Goal: Information Seeking & Learning: Compare options

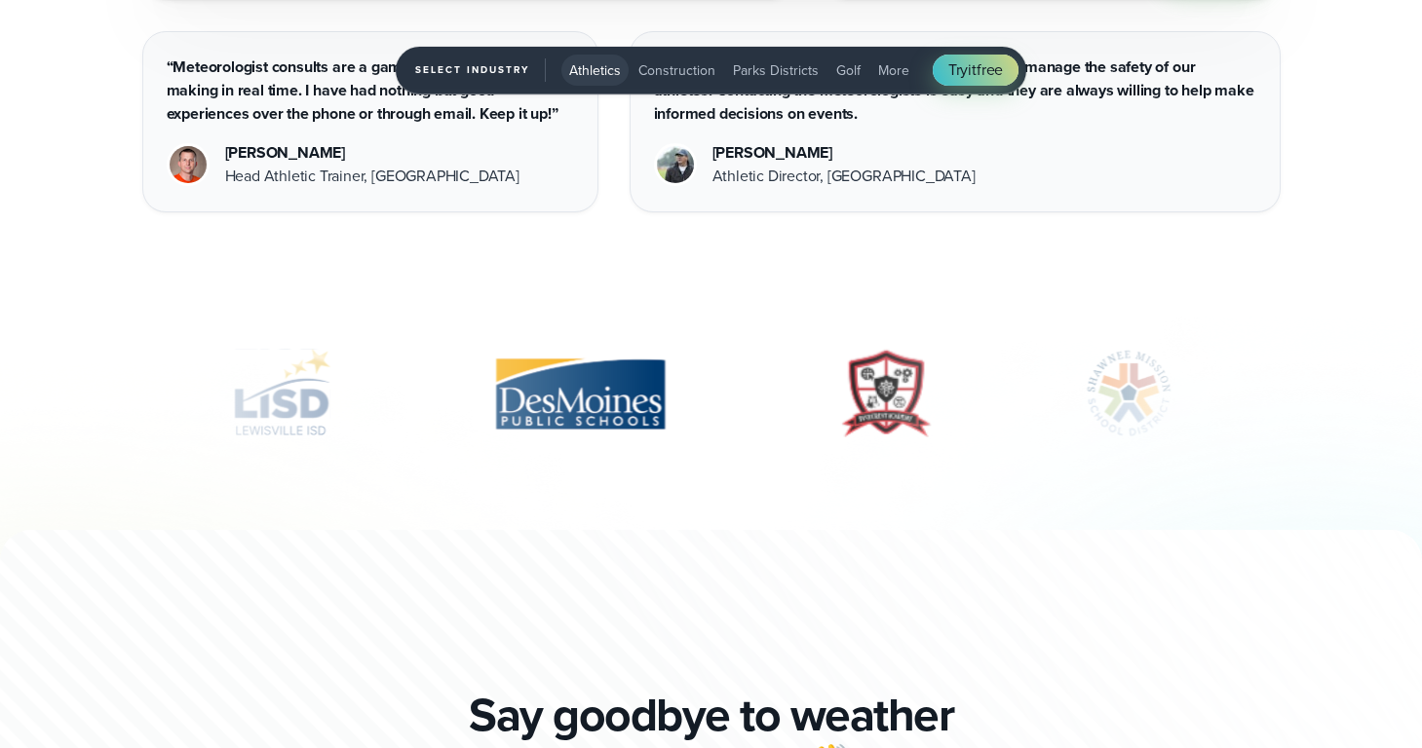
scroll to position [6819, 0]
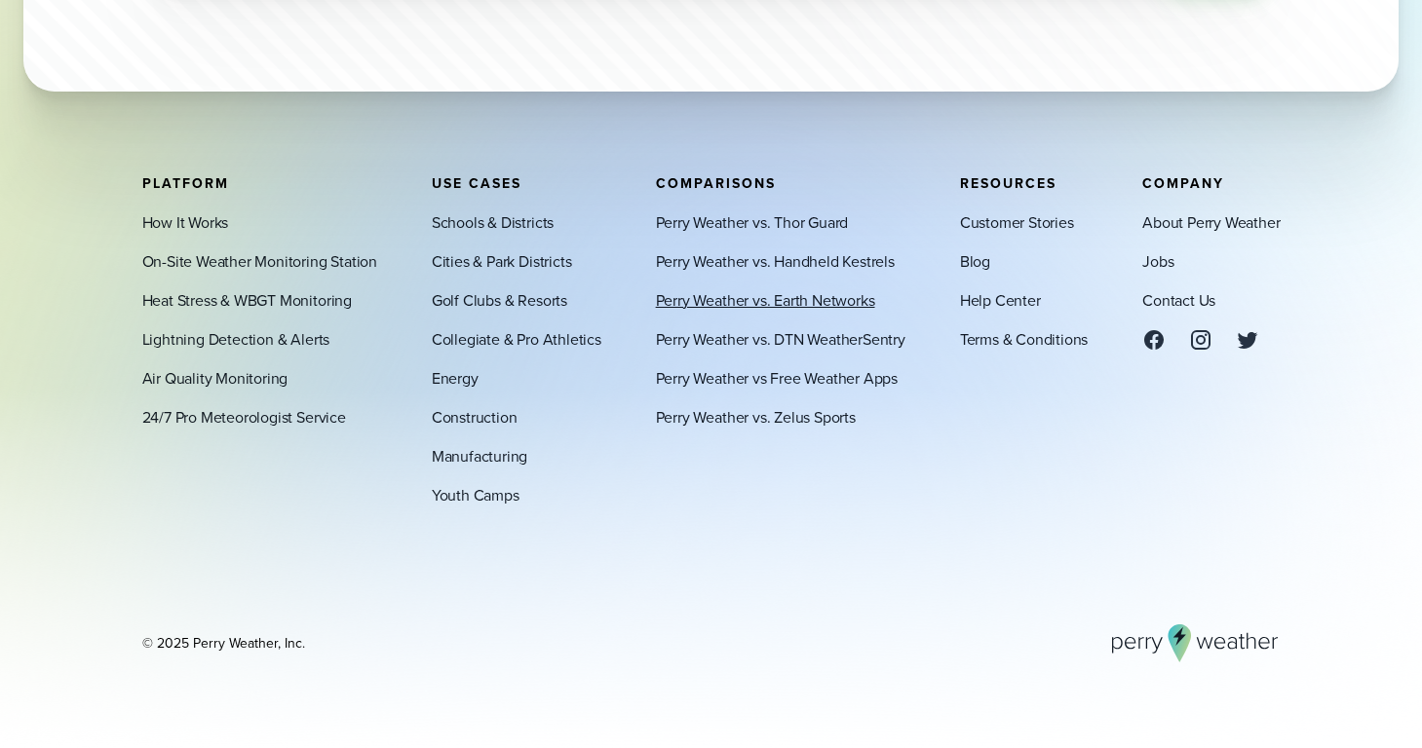
click at [765, 305] on link "Perry Weather vs. Earth Networks" at bounding box center [765, 299] width 219 height 23
